Goal: Navigation & Orientation: Go to known website

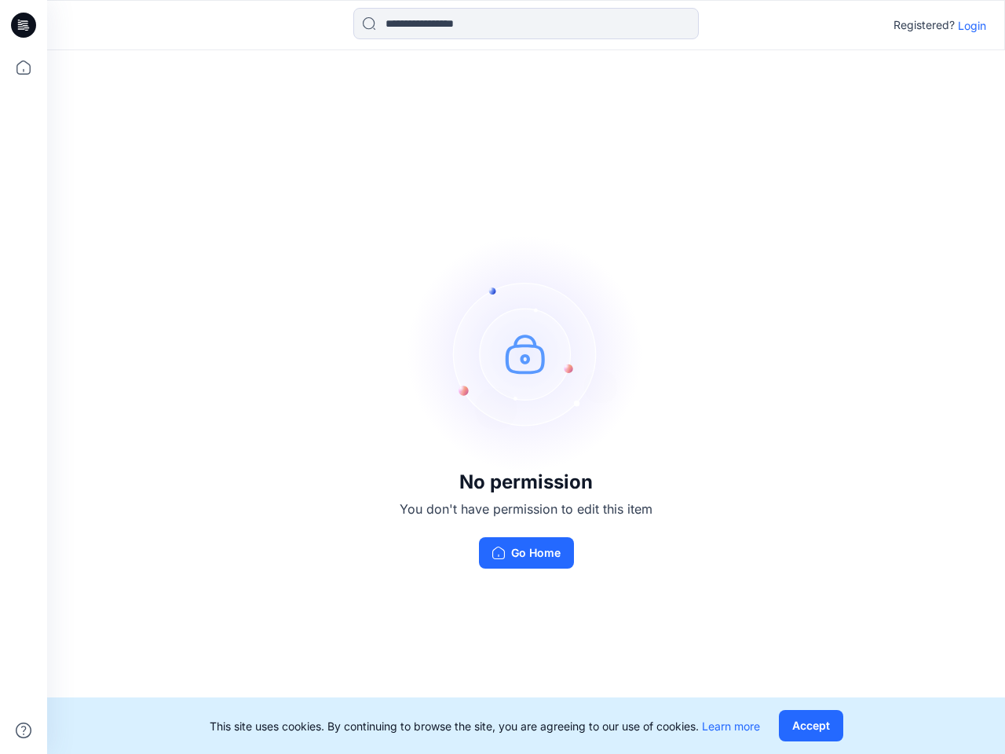
click at [503, 377] on img at bounding box center [526, 354] width 236 height 236
click at [24, 25] on icon at bounding box center [26, 25] width 6 height 1
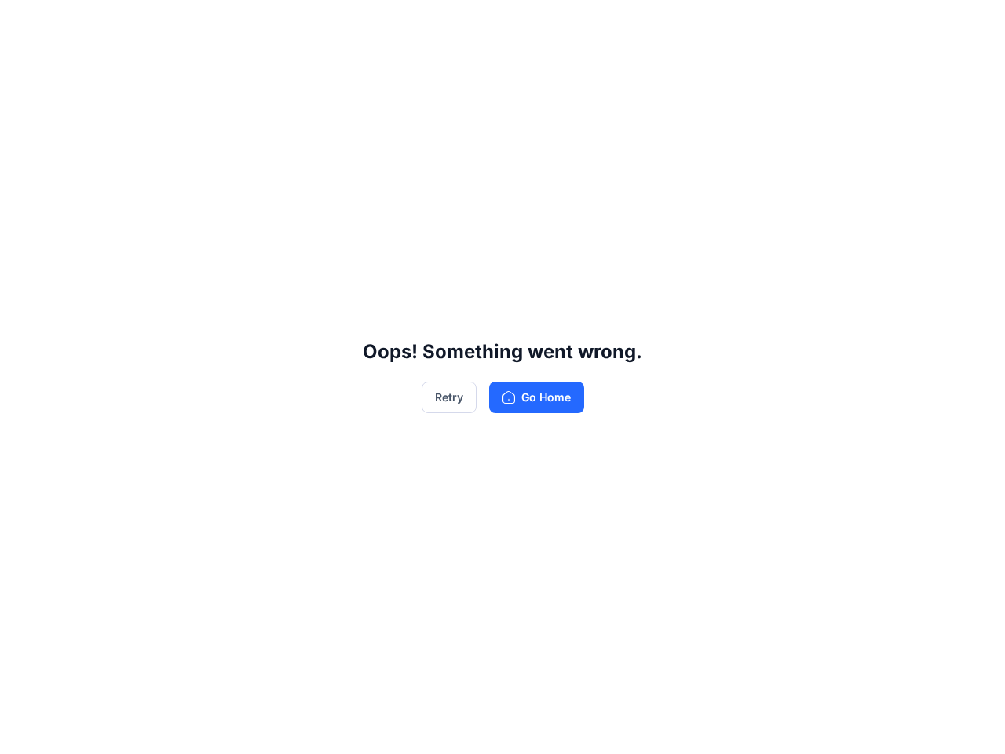
click at [24, 68] on div "Oops! Something went wrong. Retry Go Home" at bounding box center [502, 377] width 1005 height 754
click at [24, 731] on div "Oops! Something went wrong. Retry Go Home" at bounding box center [502, 377] width 1005 height 754
click at [526, 24] on div "Oops! Something went wrong. Retry Go Home" at bounding box center [502, 377] width 1005 height 754
click at [972, 25] on div "Oops! Something went wrong. Retry Go Home" at bounding box center [502, 377] width 1005 height 754
click at [811, 726] on div "Oops! Something went wrong. Retry Go Home" at bounding box center [502, 377] width 1005 height 754
